Goal: Transaction & Acquisition: Purchase product/service

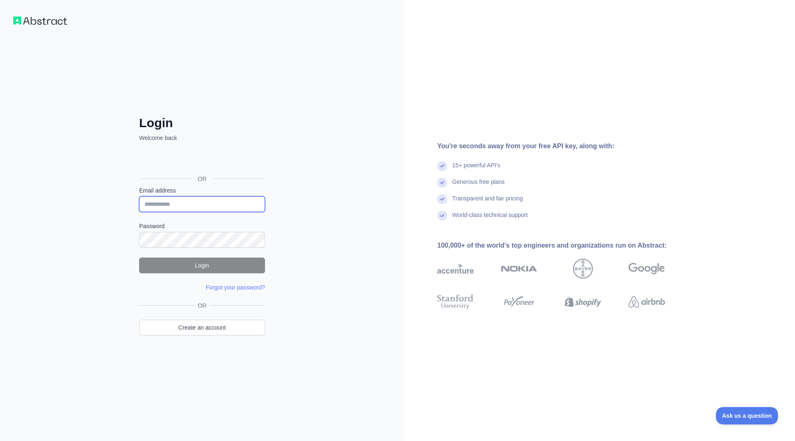
type input "**********"
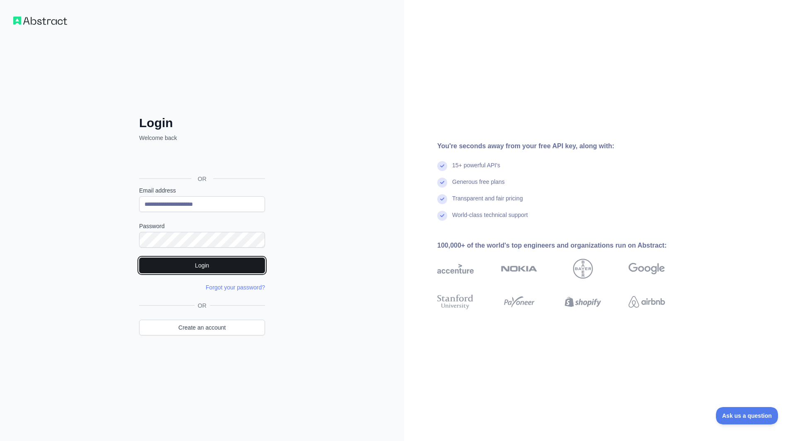
click at [234, 260] on button "Login" at bounding box center [202, 266] width 126 height 16
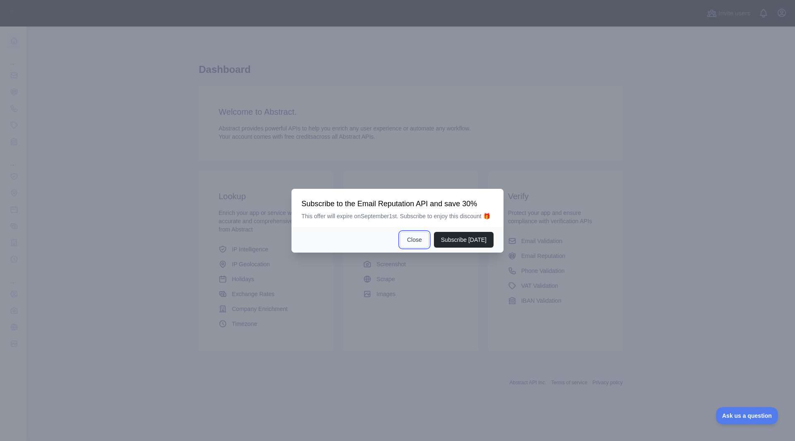
click at [424, 240] on button "Close" at bounding box center [414, 240] width 29 height 16
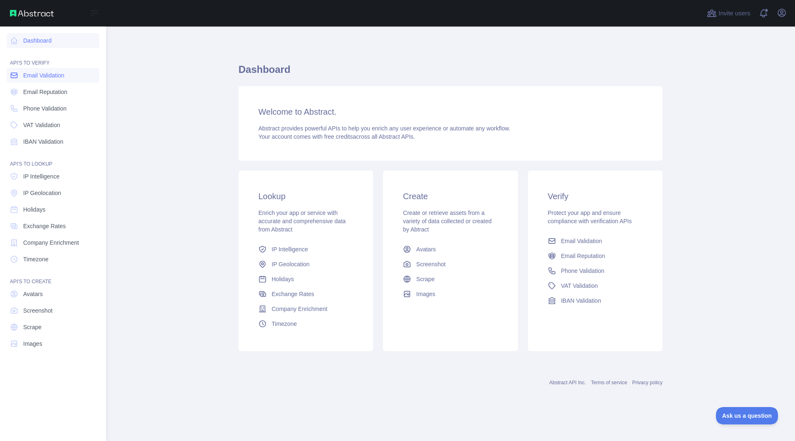
click at [37, 77] on span "Email Validation" at bounding box center [43, 75] width 41 height 8
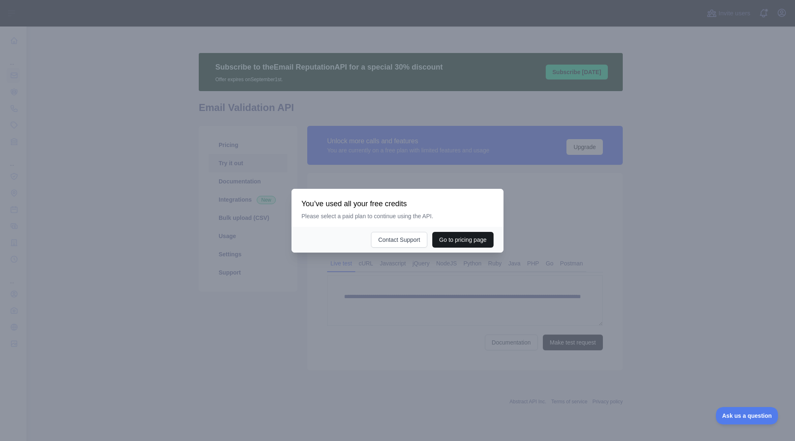
click at [452, 235] on button "Go to pricing page" at bounding box center [462, 240] width 61 height 16
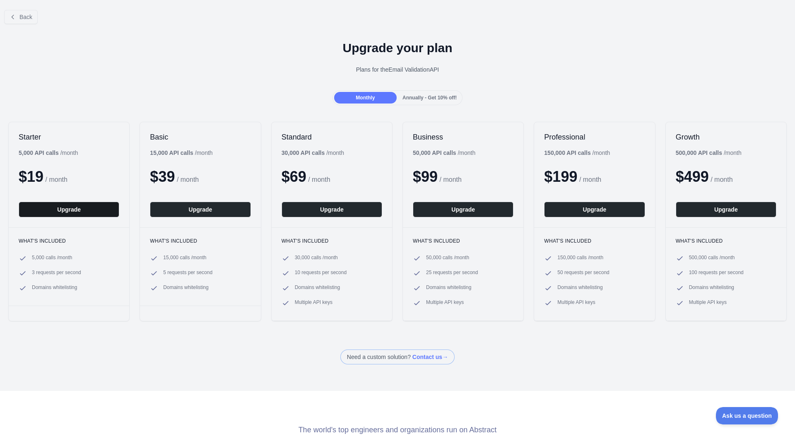
click at [85, 213] on button "Upgrade" at bounding box center [69, 210] width 101 height 16
click at [422, 91] on div "Monthly Annually - Get 10% off!" at bounding box center [397, 97] width 130 height 15
click at [421, 95] on span "Annually - Get 10% off!" at bounding box center [429, 98] width 54 height 6
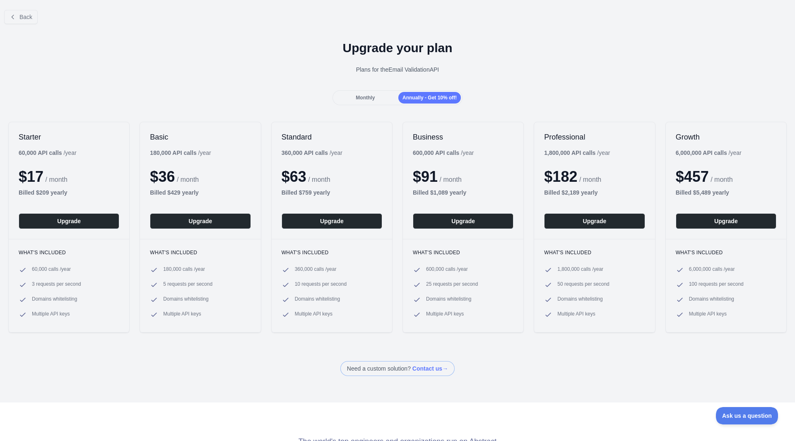
click at [361, 94] on div "Monthly" at bounding box center [365, 98] width 63 height 12
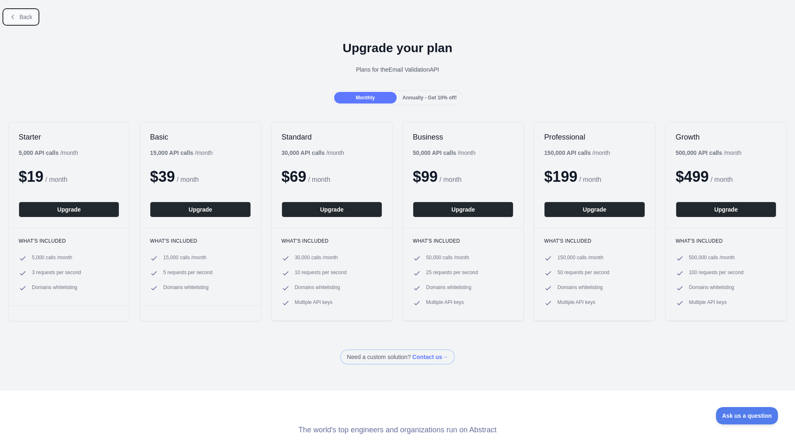
click at [23, 14] on span "Back" at bounding box center [25, 17] width 13 height 7
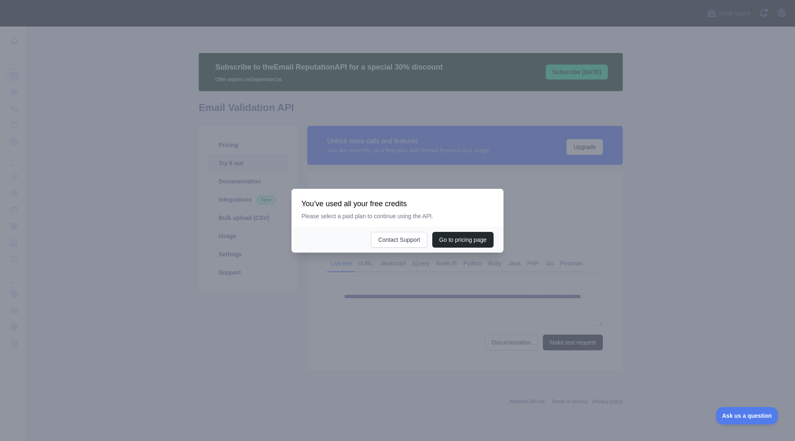
click at [610, 211] on div at bounding box center [397, 220] width 795 height 441
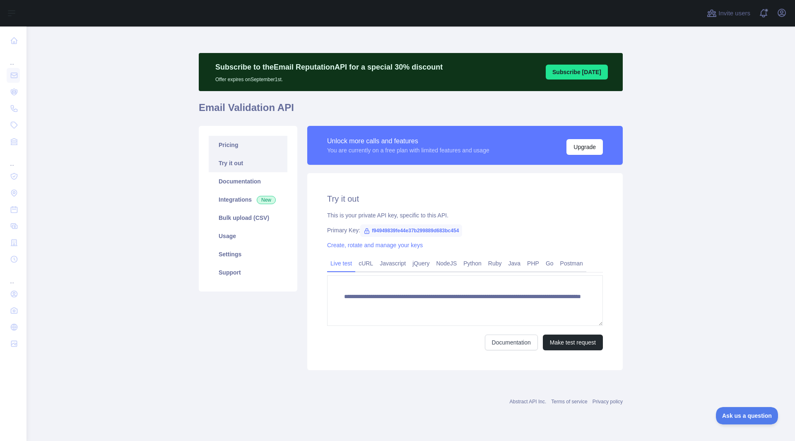
click at [250, 137] on link "Pricing" at bounding box center [248, 145] width 79 height 18
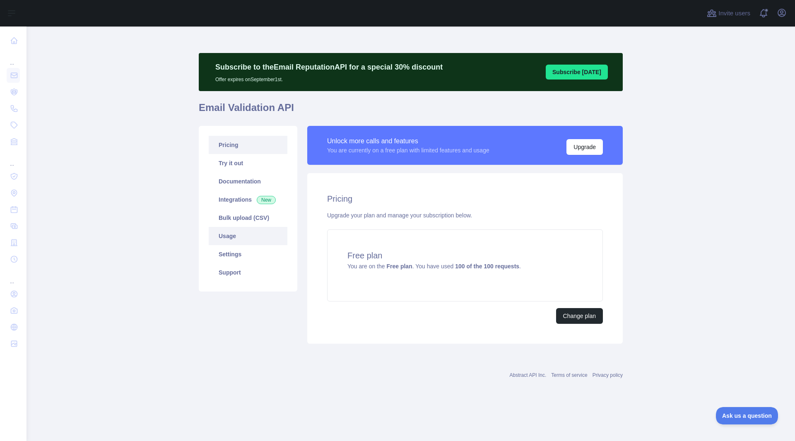
click at [248, 236] on link "Usage" at bounding box center [248, 236] width 79 height 18
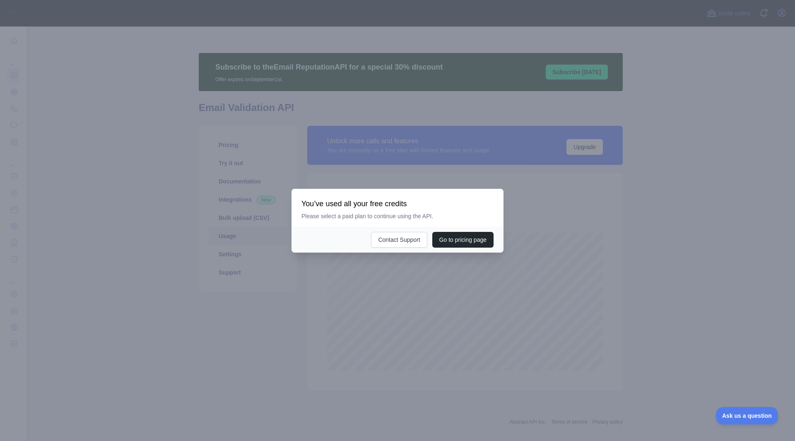
scroll to position [414, 762]
click at [325, 272] on div at bounding box center [397, 220] width 795 height 441
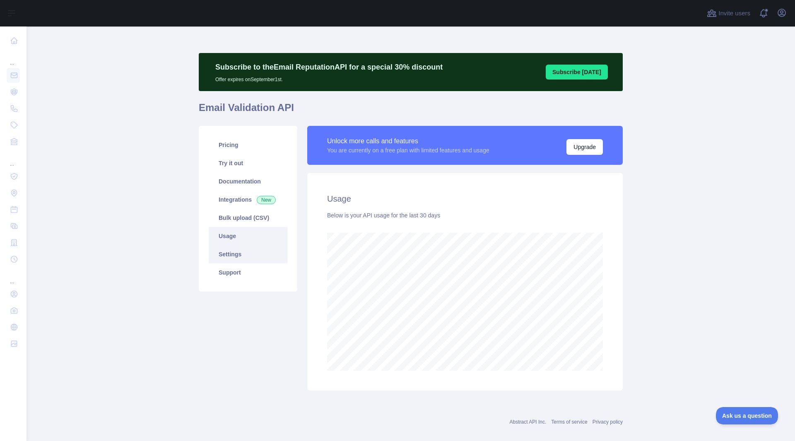
click at [260, 253] on link "Settings" at bounding box center [248, 254] width 79 height 18
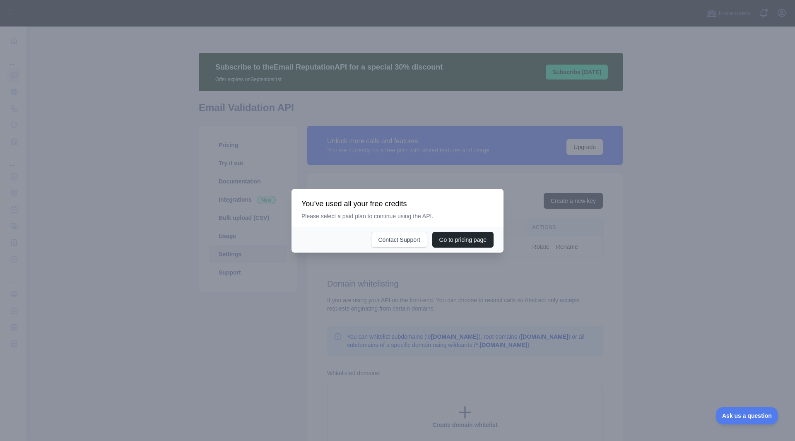
click at [300, 263] on div at bounding box center [397, 220] width 795 height 441
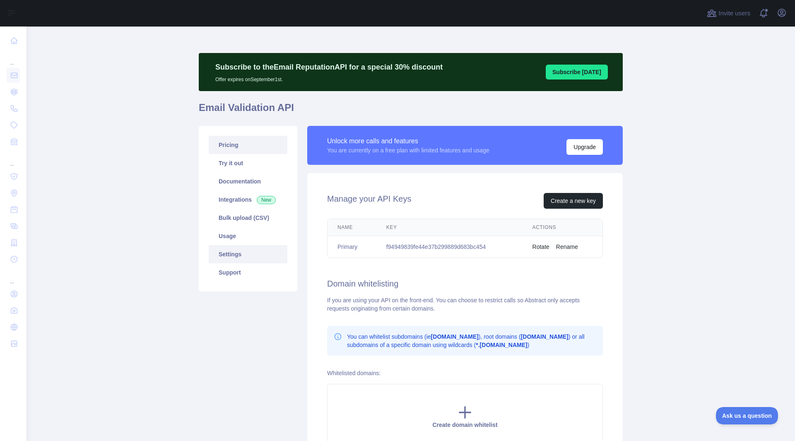
click at [241, 149] on link "Pricing" at bounding box center [248, 145] width 79 height 18
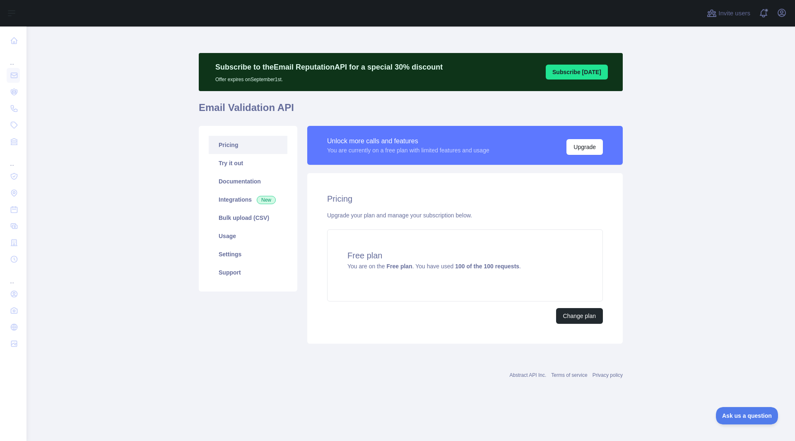
click at [401, 308] on div "Change plan" at bounding box center [465, 316] width 276 height 16
